Goal: Use online tool/utility: Utilize a website feature to perform a specific function

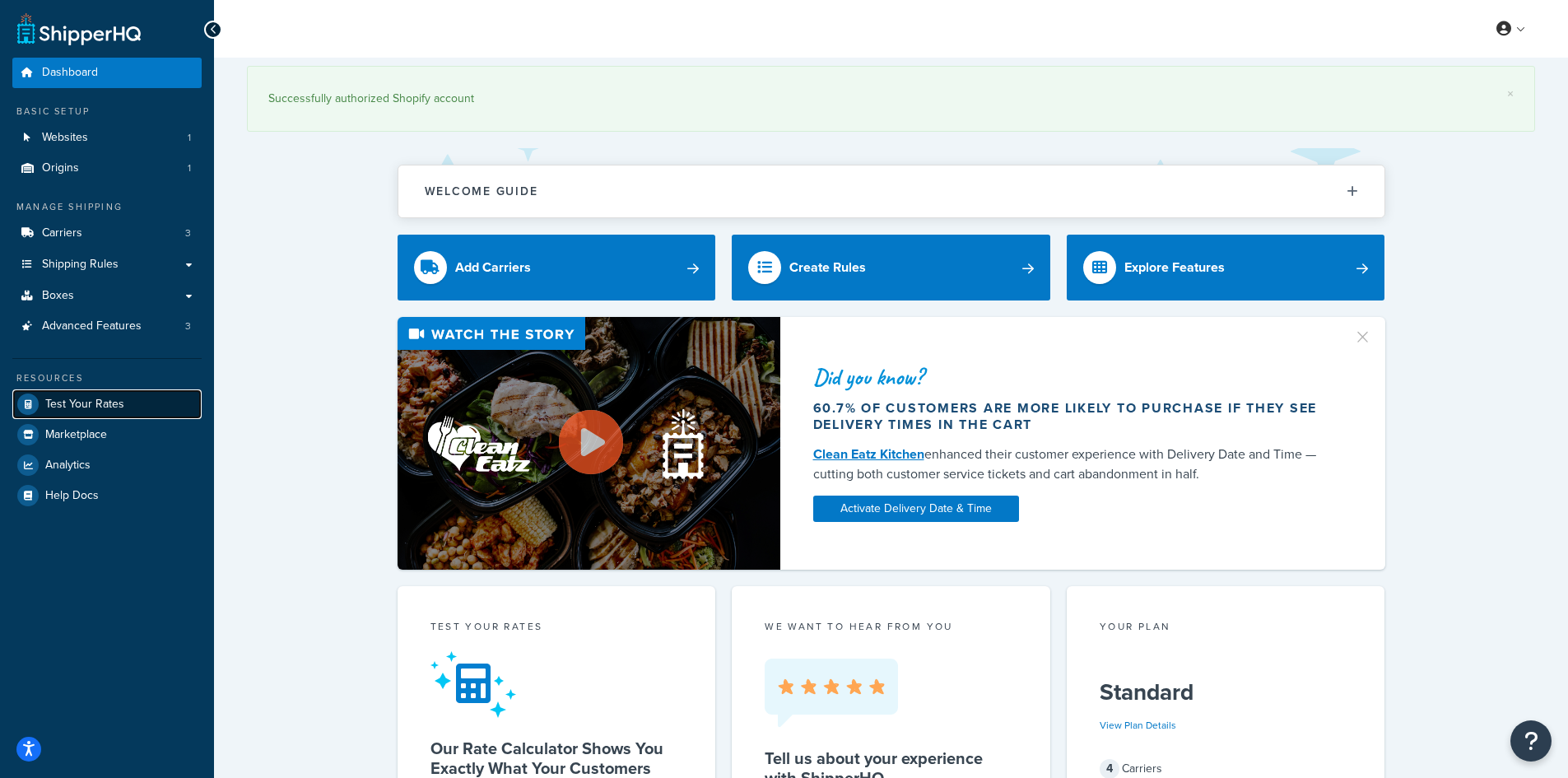
click at [87, 399] on span "Test Your Rates" at bounding box center [85, 404] width 79 height 14
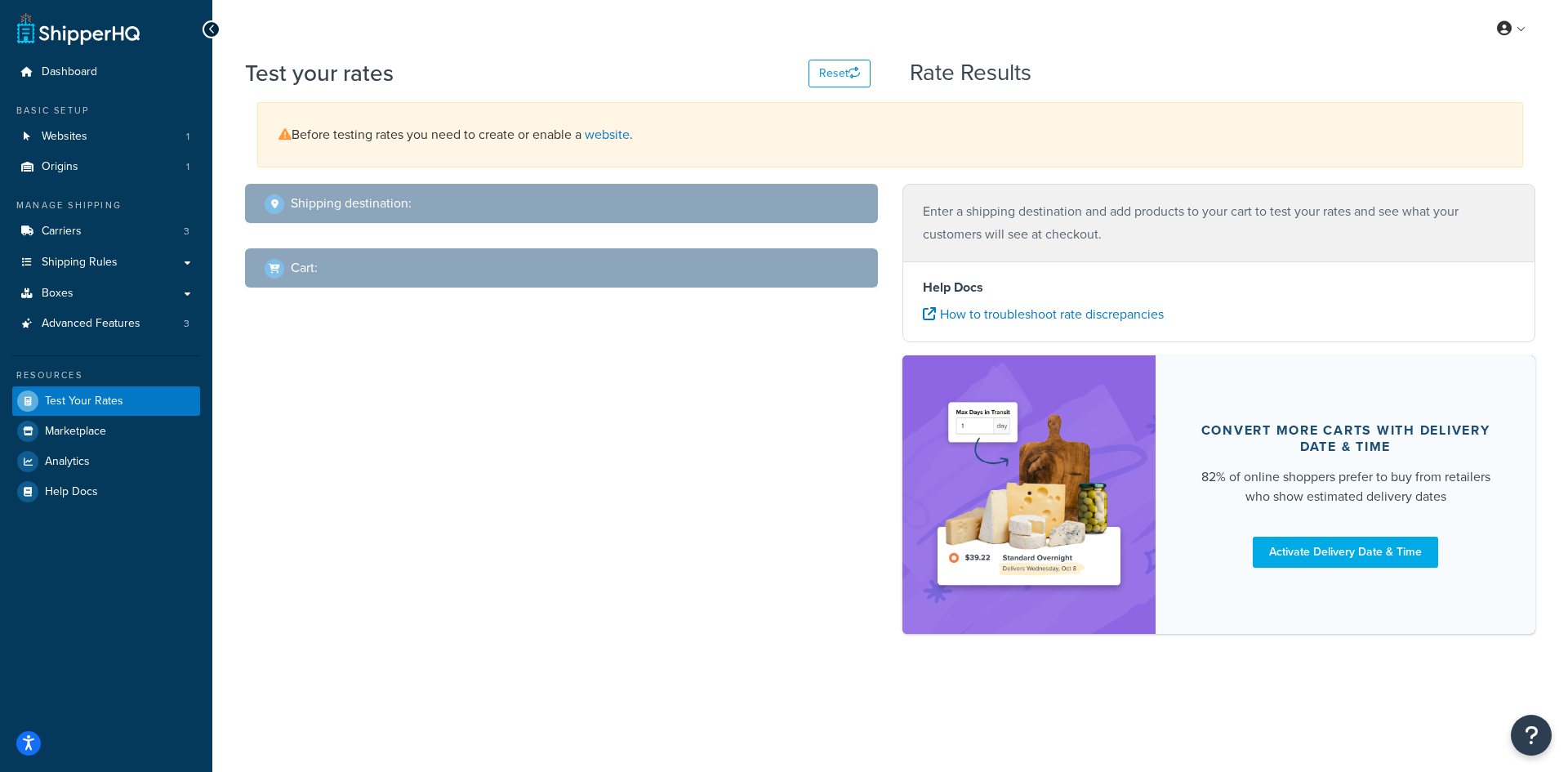
select select "[GEOGRAPHIC_DATA]"
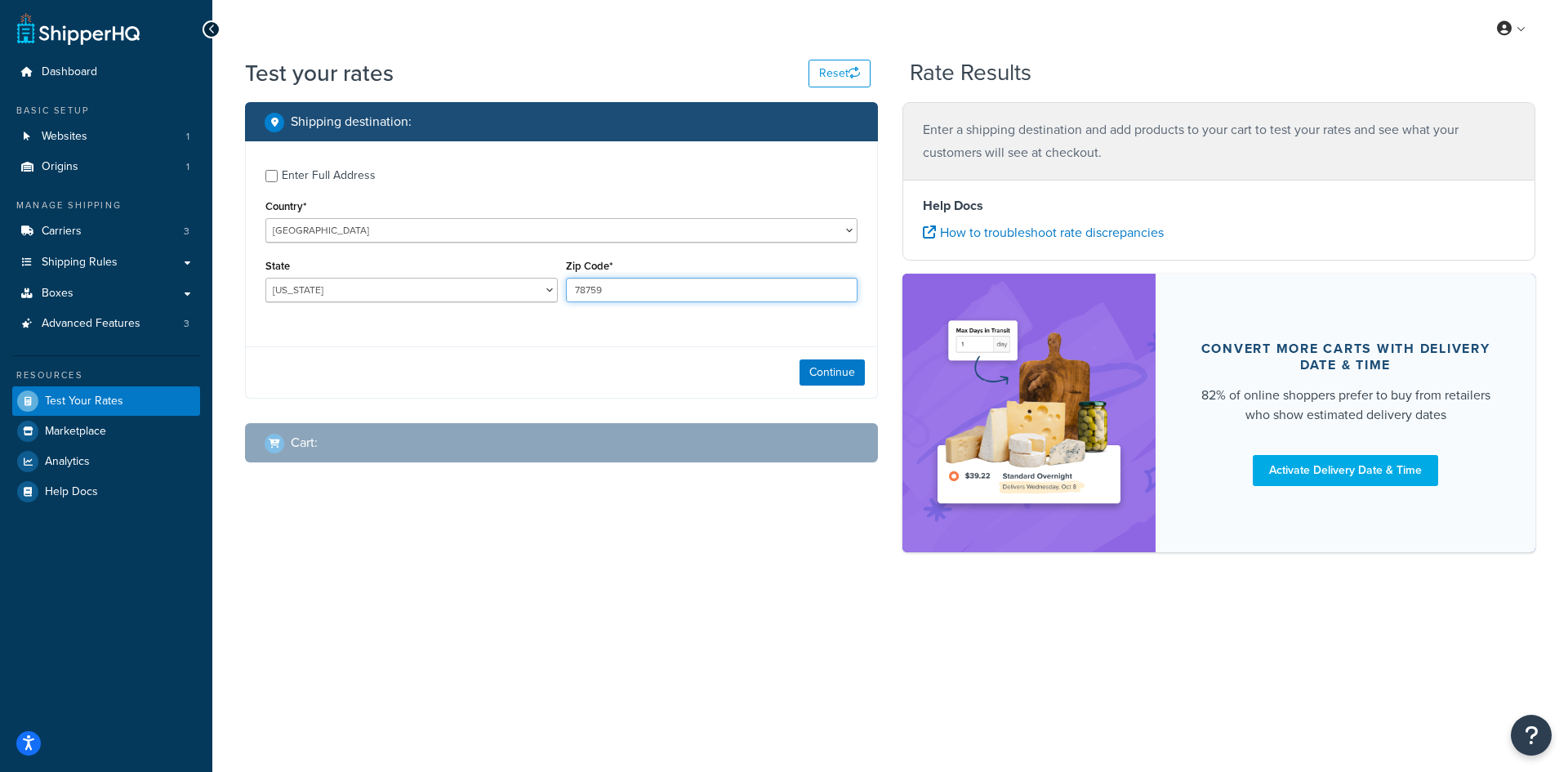
click at [635, 300] on input "78759" at bounding box center [712, 289] width 292 height 24
paste input "13797"
type input "13797"
click at [449, 293] on select "[US_STATE] [US_STATE] [US_STATE] [US_STATE] [US_STATE] Armed Forces Americas Ar…" at bounding box center [411, 289] width 292 height 24
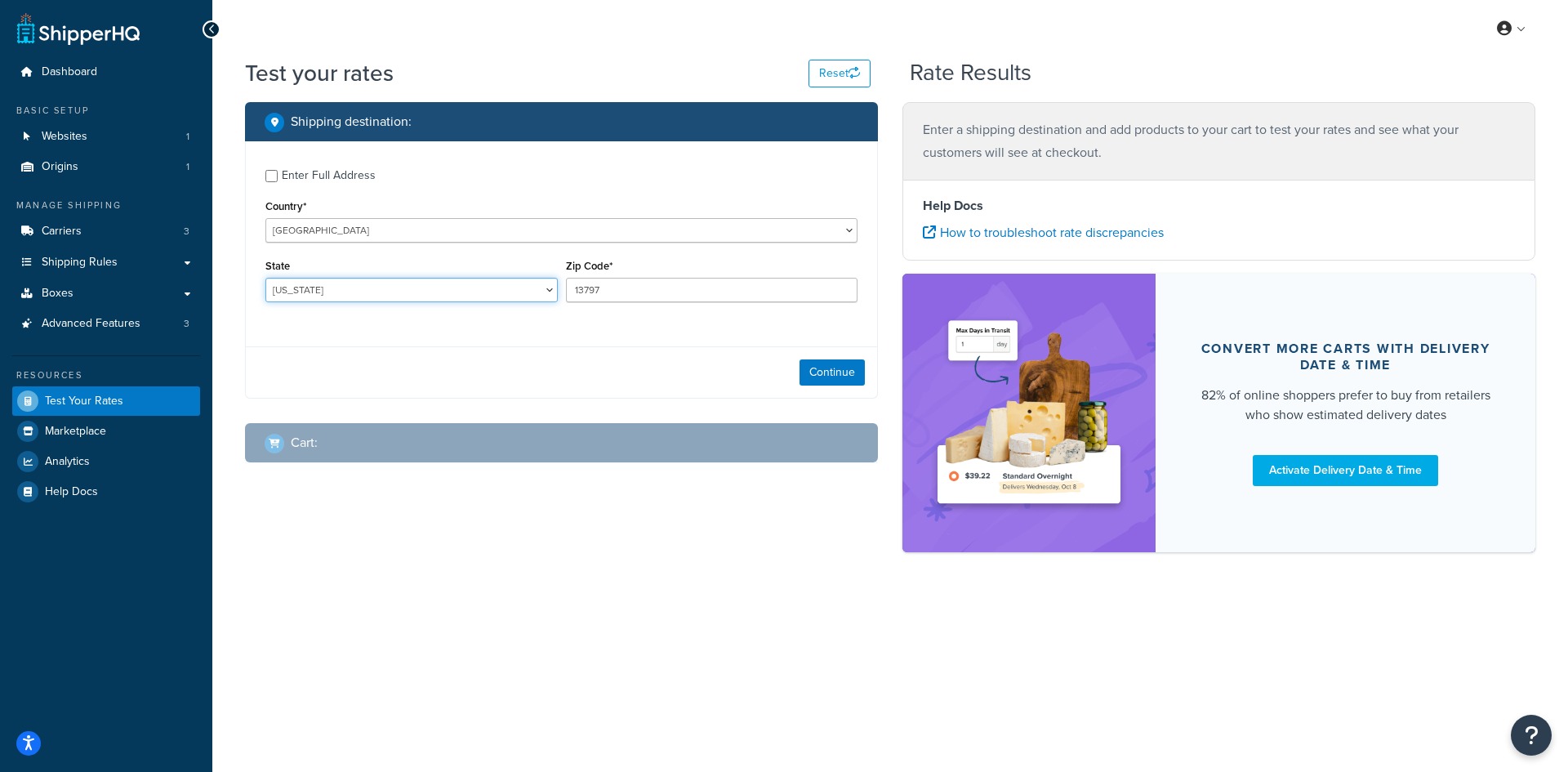
select select "NY"
click at [265, 278] on select "[US_STATE] [US_STATE] [US_STATE] [US_STATE] [US_STATE] Armed Forces Americas Ar…" at bounding box center [411, 289] width 292 height 24
click at [814, 366] on button "Continue" at bounding box center [832, 372] width 65 height 26
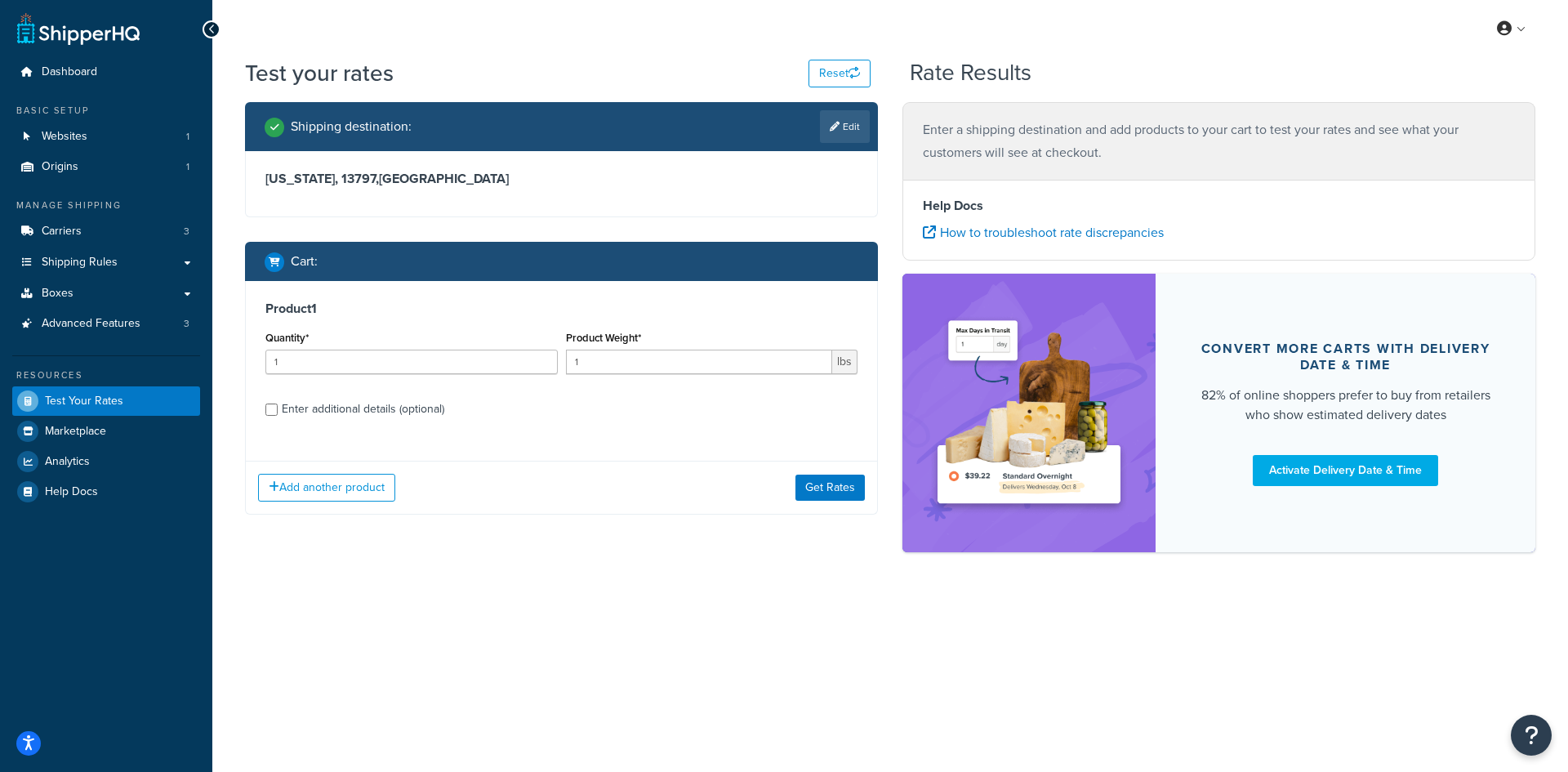
click at [562, 357] on div "Product Weight* 1 lbs" at bounding box center [712, 356] width 301 height 60
drag, startPoint x: 572, startPoint y: 358, endPoint x: 590, endPoint y: 361, distance: 18.2
click at [590, 361] on input "1" at bounding box center [699, 361] width 267 height 24
paste input "0.05"
type input "0.05"
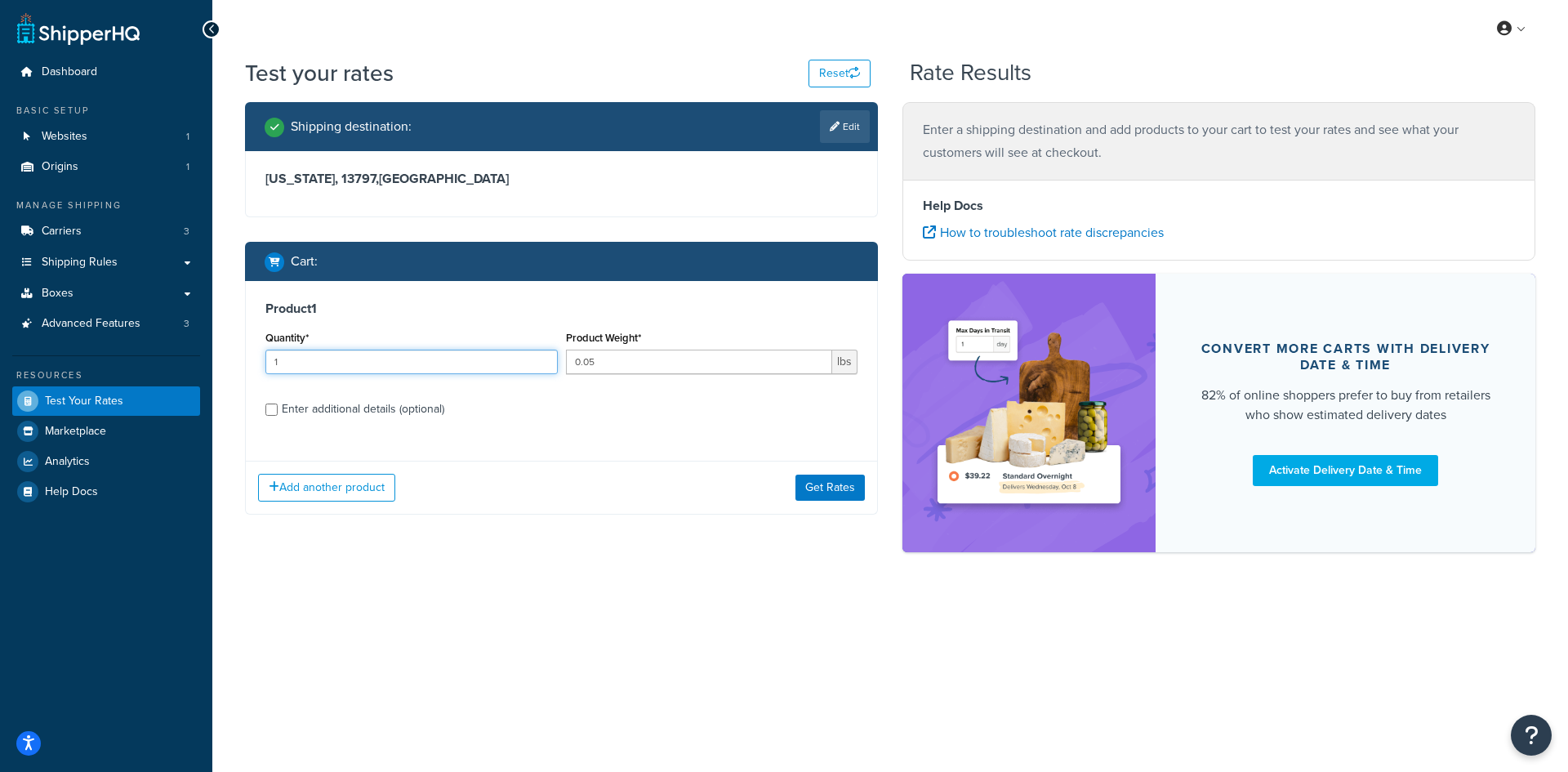
click at [407, 368] on input "1" at bounding box center [411, 361] width 292 height 24
type input "100"
click at [835, 493] on button "Get Rates" at bounding box center [830, 487] width 70 height 26
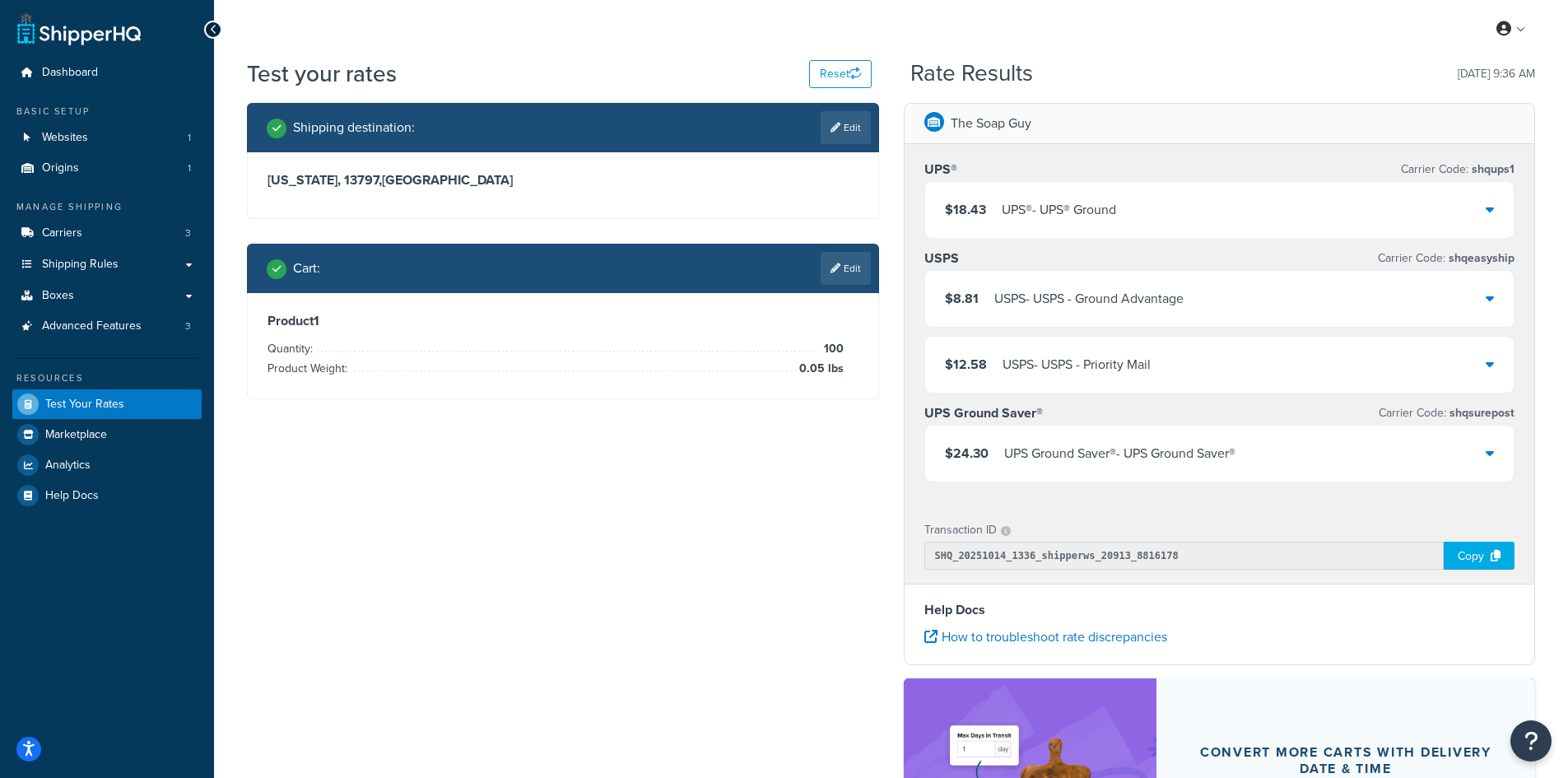
click at [1035, 292] on div "USPS - USPS - Ground Advantage" at bounding box center [1090, 299] width 190 height 23
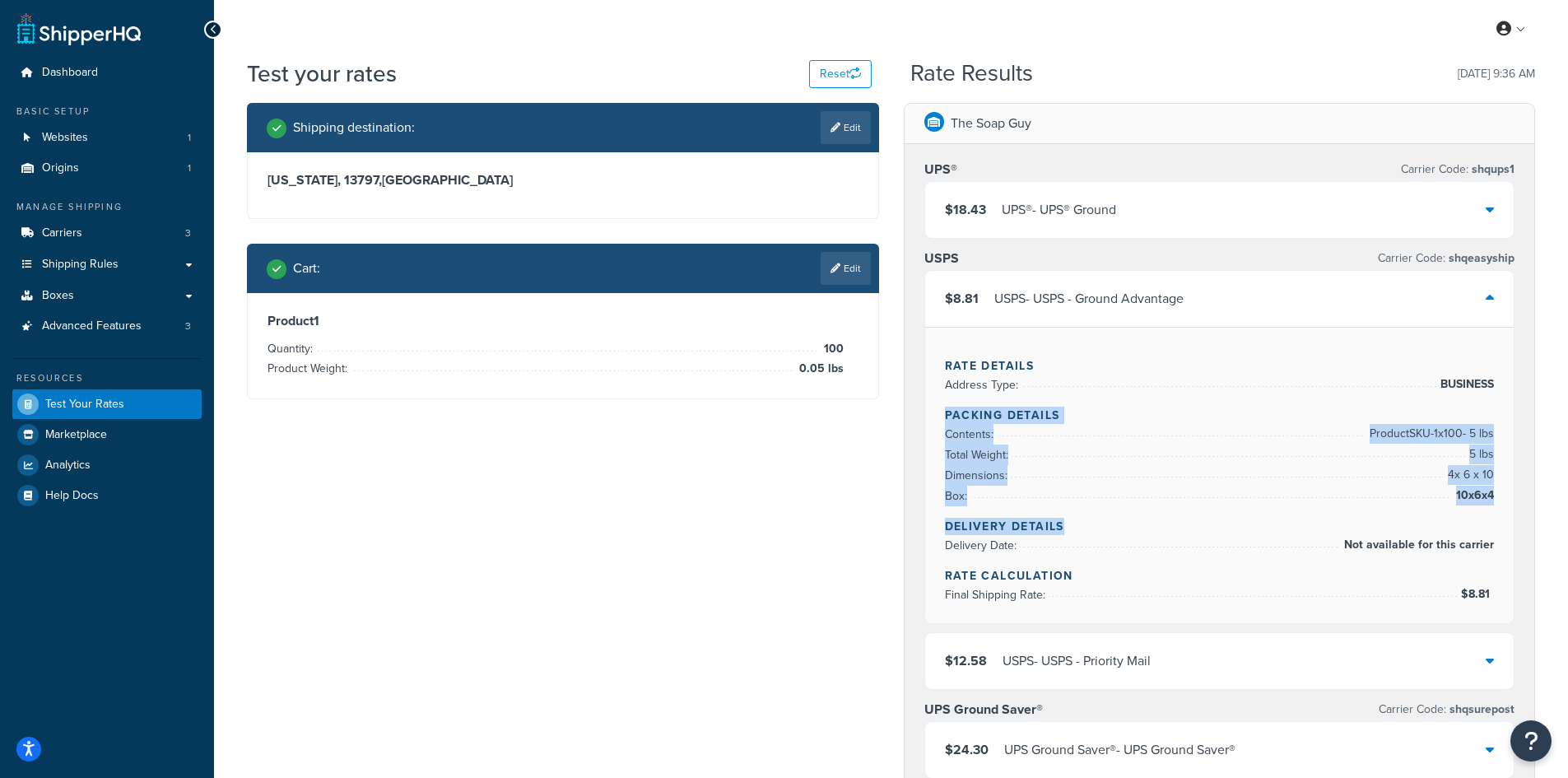
copy div "Packing Details Contents: Product SKU-1 x 100 - 5 lbs Total Weight: 5 lbs Dimen…"
drag, startPoint x: 953, startPoint y: 413, endPoint x: 205, endPoint y: 286, distance: 758.7
click at [1486, 497] on div "Rate Details Address Type: BUSINESS Packing Details Contents: Product SKU-1 x 1…" at bounding box center [1220, 475] width 589 height 296
